Goal: Task Accomplishment & Management: Use online tool/utility

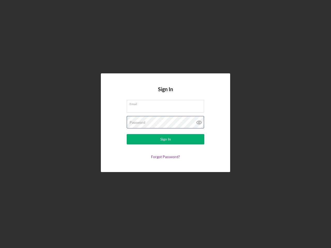
click at [165, 124] on div "Password" at bounding box center [165, 122] width 77 height 13
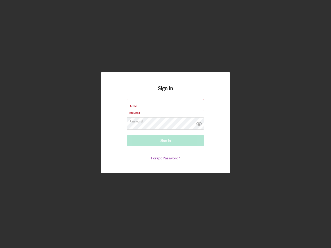
click at [199, 122] on icon at bounding box center [198, 123] width 13 height 13
